Goal: Information Seeking & Learning: Find specific page/section

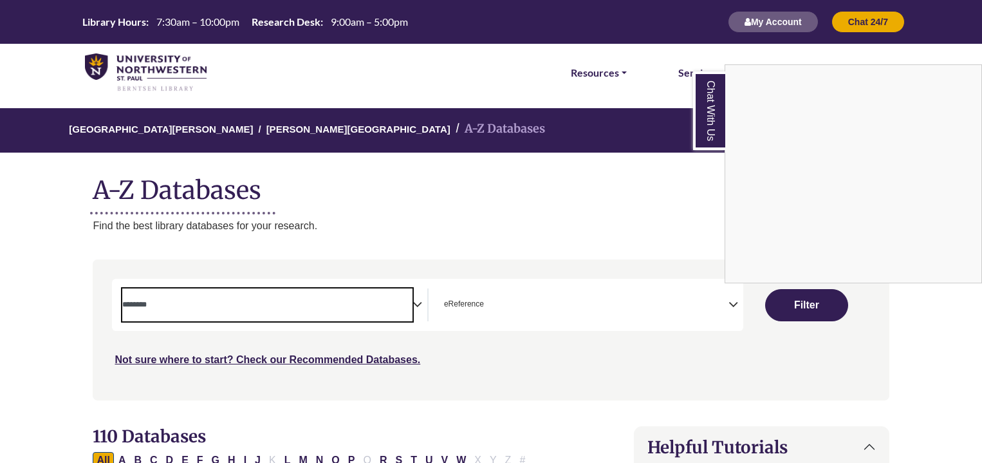
select select "Database Subject Filter"
select select "*****"
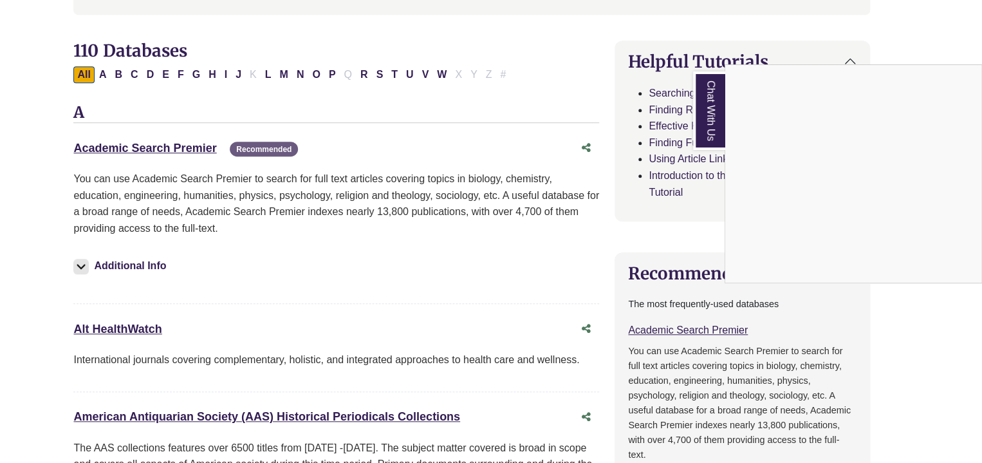
scroll to position [385, 20]
click at [131, 75] on div "Chat With Us" at bounding box center [491, 231] width 982 height 463
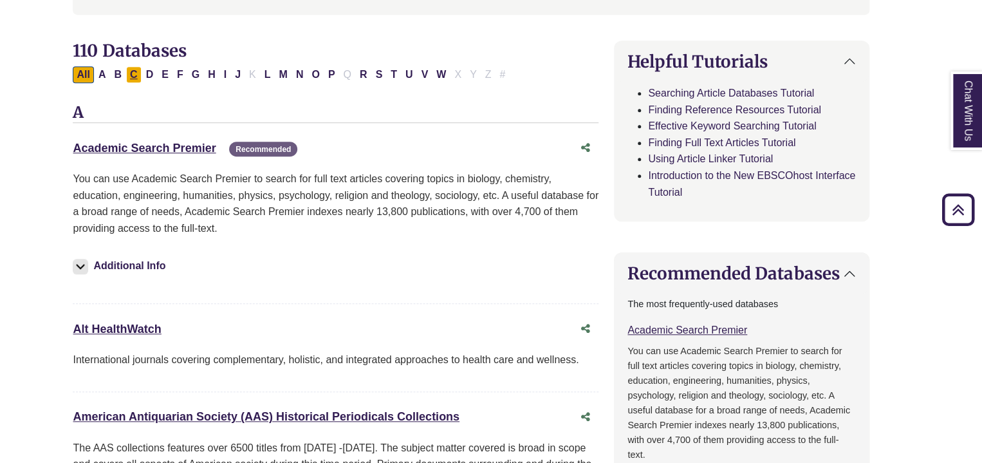
click at [131, 75] on button "C" at bounding box center [133, 74] width 15 height 17
select select "Database Subject Filter"
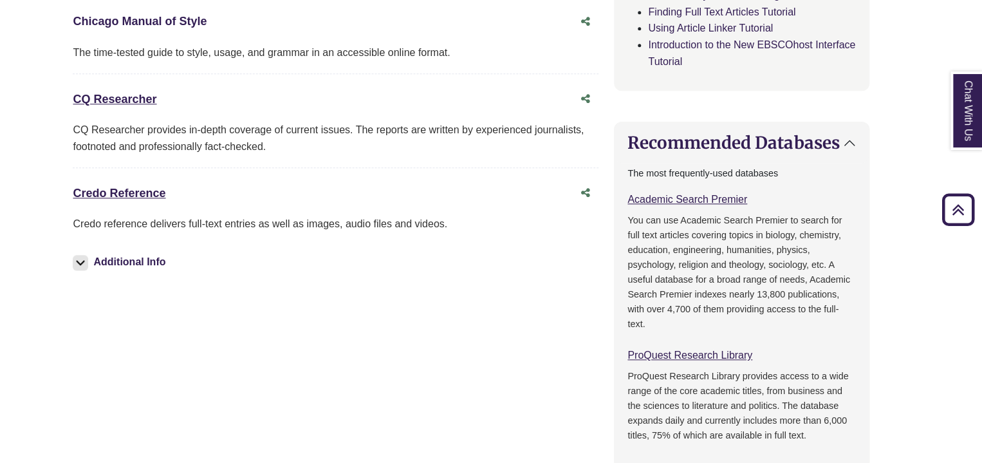
scroll to position [517, 20]
click at [112, 190] on link "Credo Reference This link opens in a new window" at bounding box center [119, 192] width 93 height 13
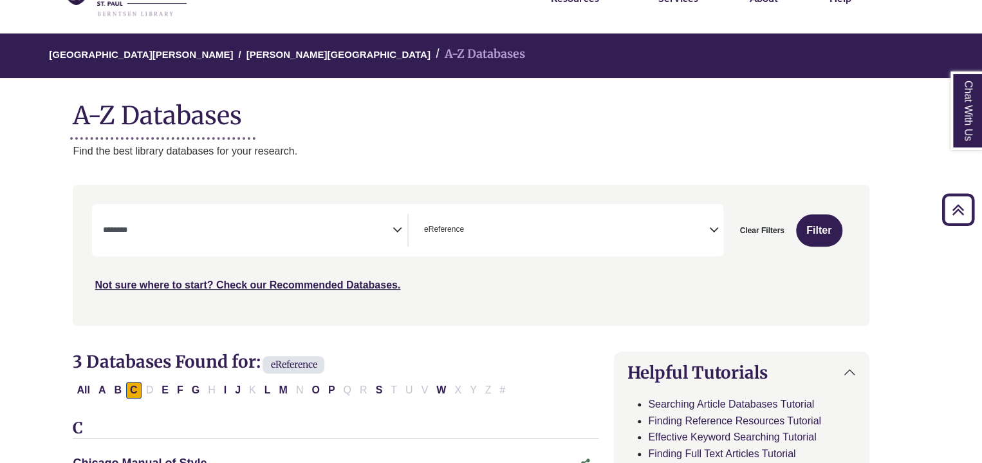
scroll to position [62, 20]
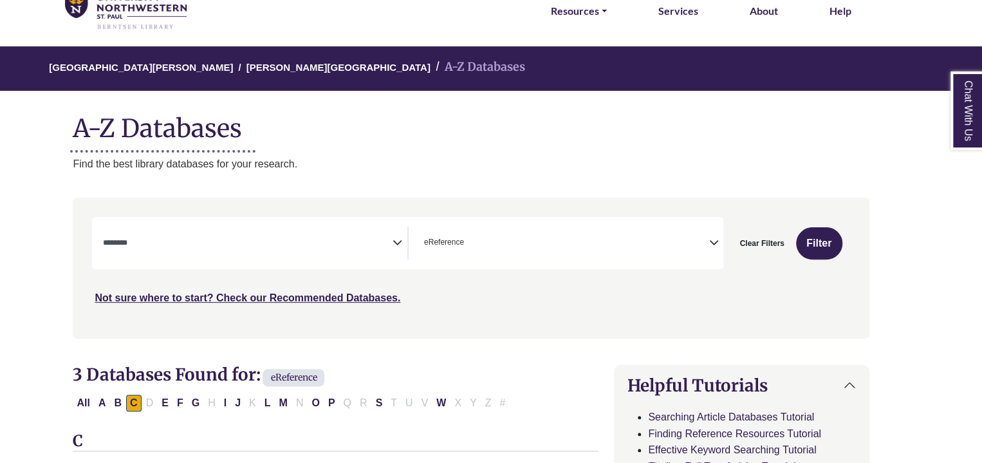
click at [455, 240] on span "eReference" at bounding box center [444, 242] width 40 height 12
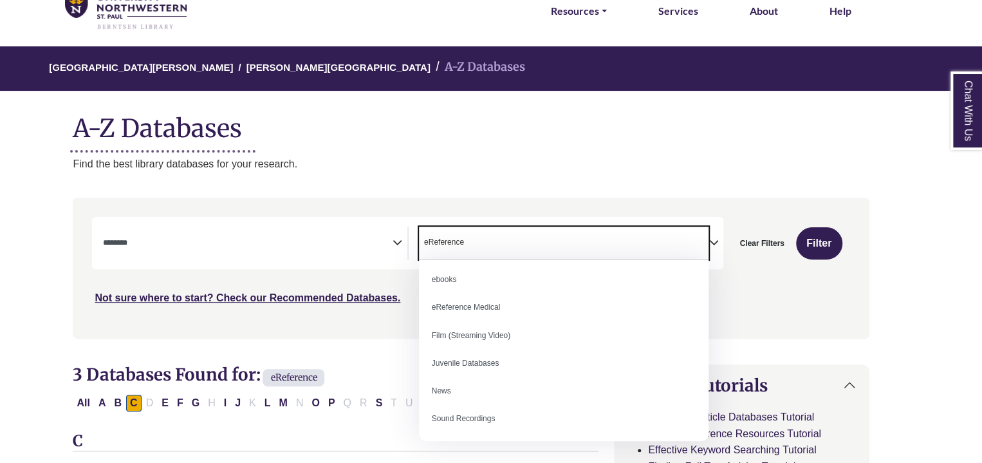
scroll to position [89, 0]
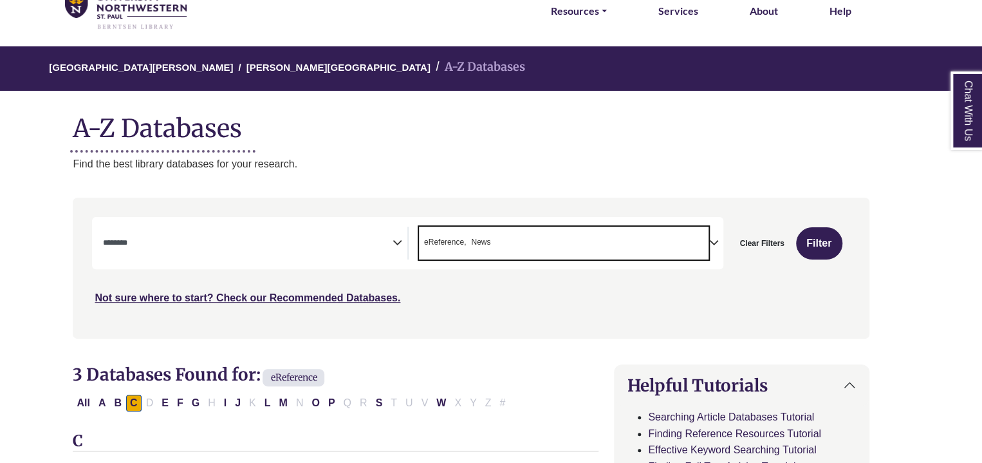
click at [461, 236] on span "eReference" at bounding box center [445, 242] width 42 height 12
select select "*****"
click at [335, 259] on div "**********" at bounding box center [407, 243] width 631 height 52
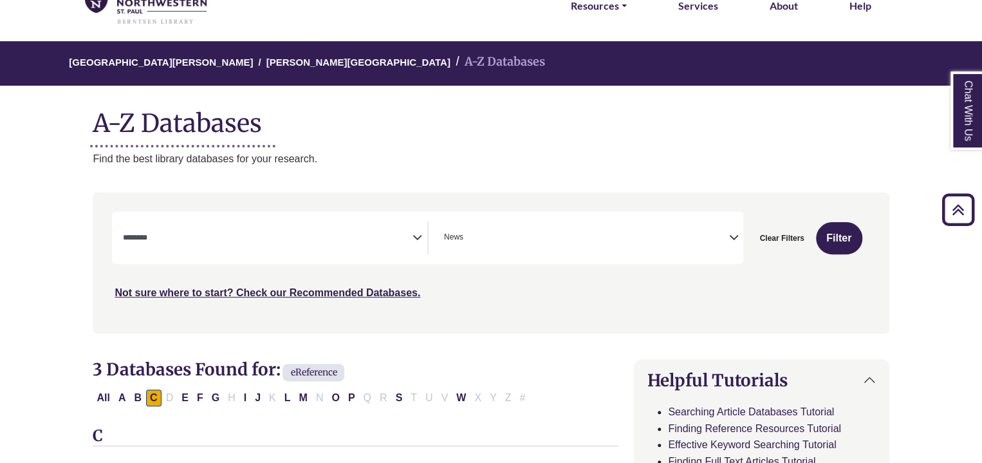
scroll to position [18, 0]
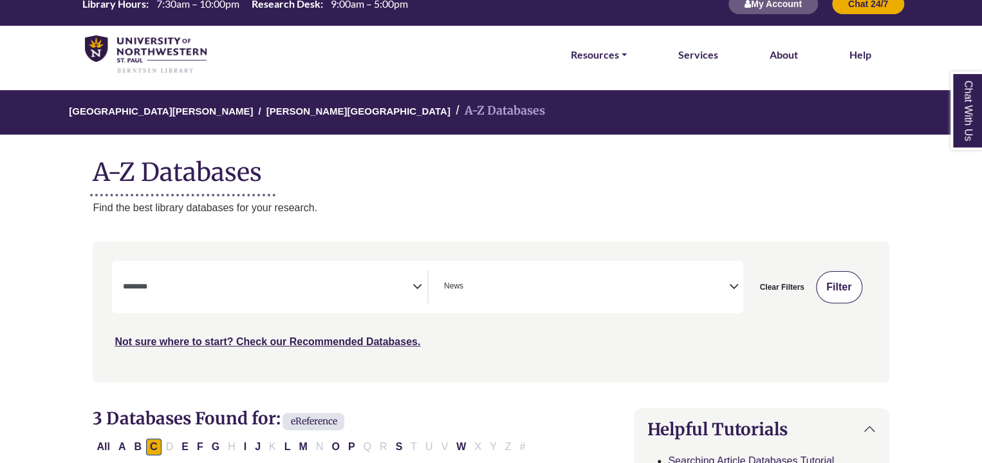
click at [842, 284] on button "Filter" at bounding box center [839, 287] width 46 height 32
select select "Database Subject Filter"
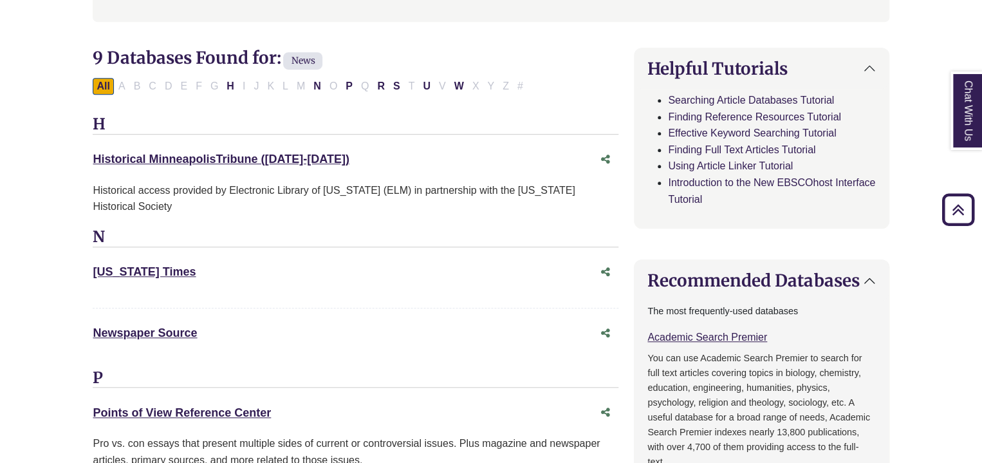
scroll to position [381, 0]
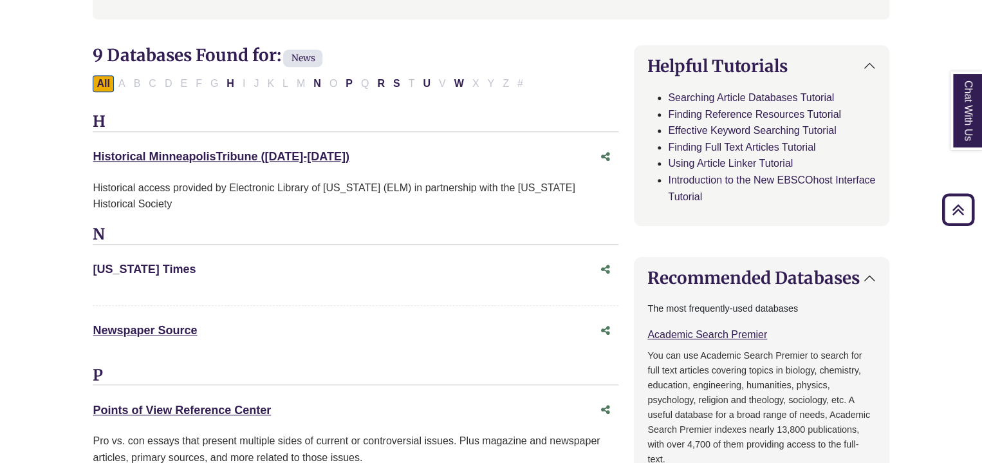
click at [139, 266] on link "[US_STATE] Times This link opens in a new window" at bounding box center [144, 268] width 103 height 13
